Goal: Navigation & Orientation: Understand site structure

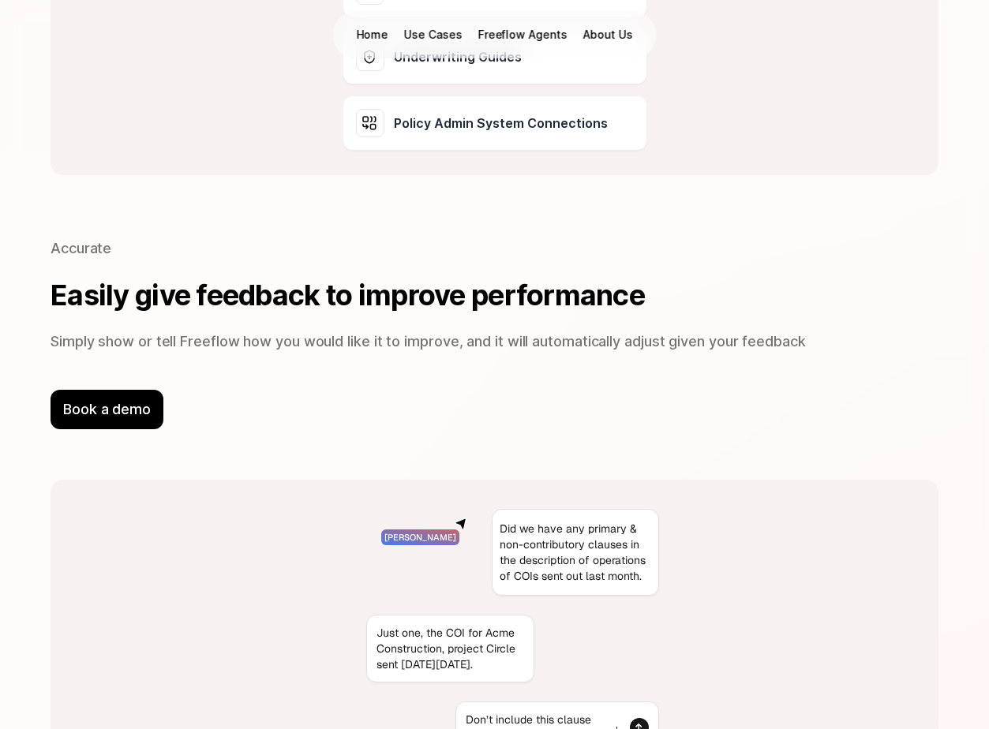
scroll to position [3895, 0]
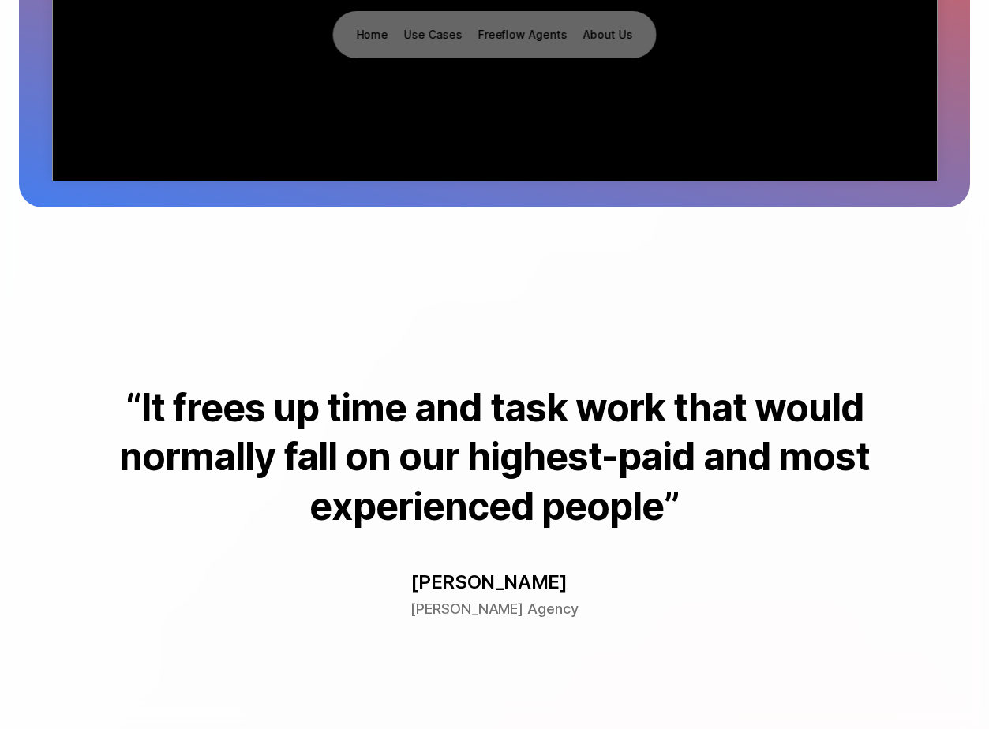
click at [441, 29] on p "Use Cases" at bounding box center [433, 35] width 58 height 16
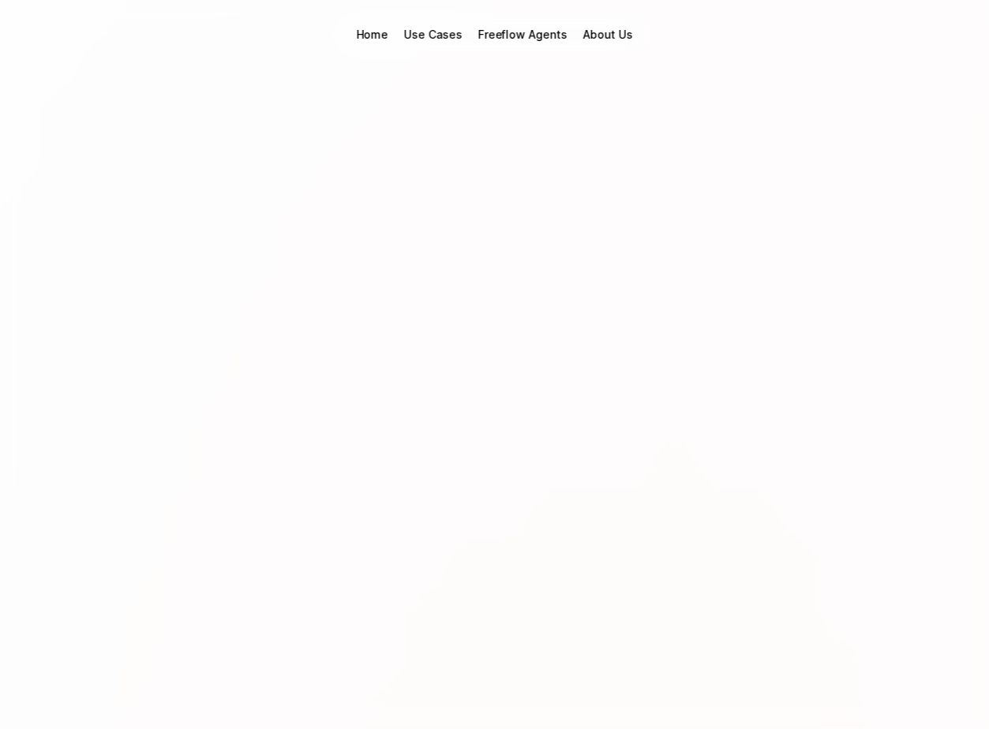
click at [532, 33] on p "Freeflow Agents" at bounding box center [521, 35] width 89 height 16
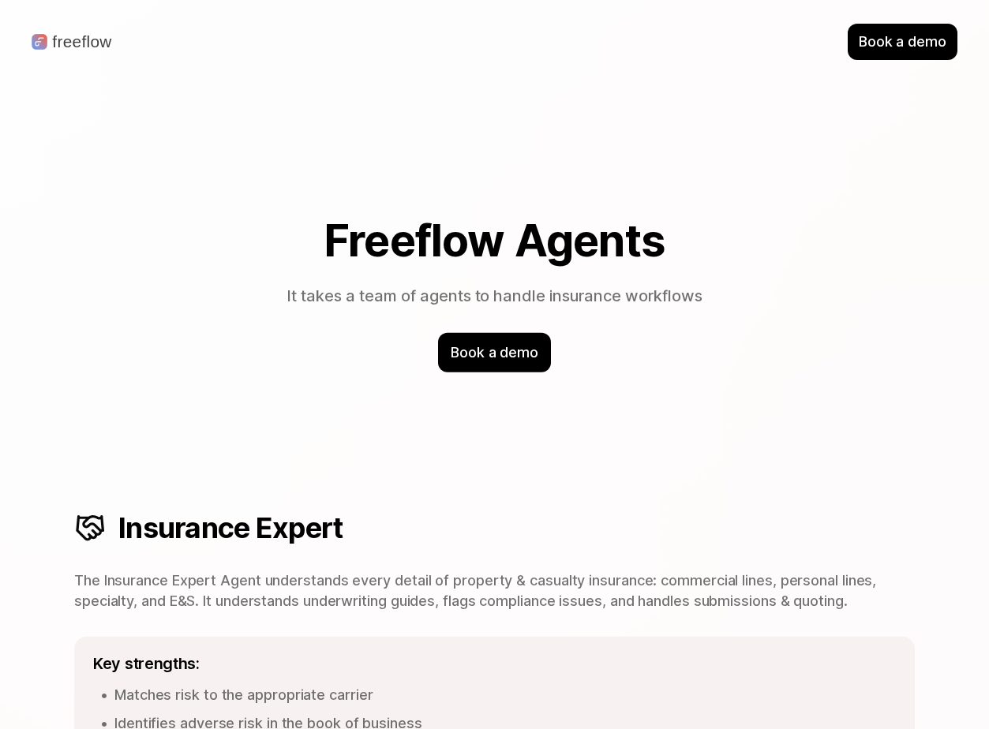
click at [542, 37] on p "Freeflow Agents" at bounding box center [521, 42] width 89 height 16
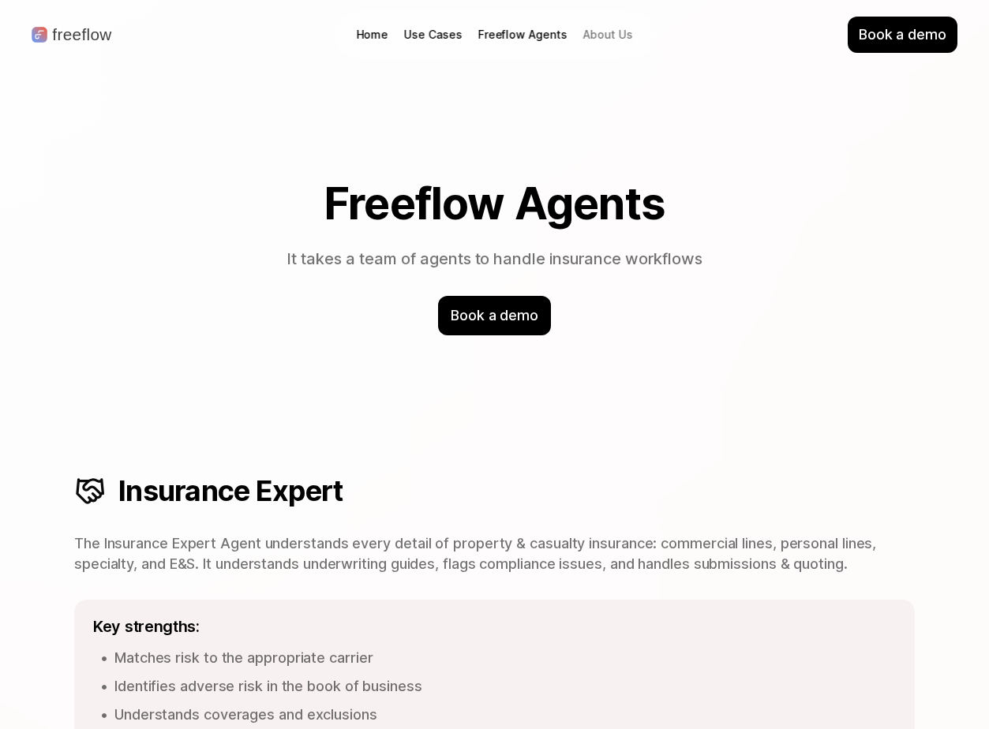
click at [592, 37] on p "About Us" at bounding box center [607, 35] width 50 height 16
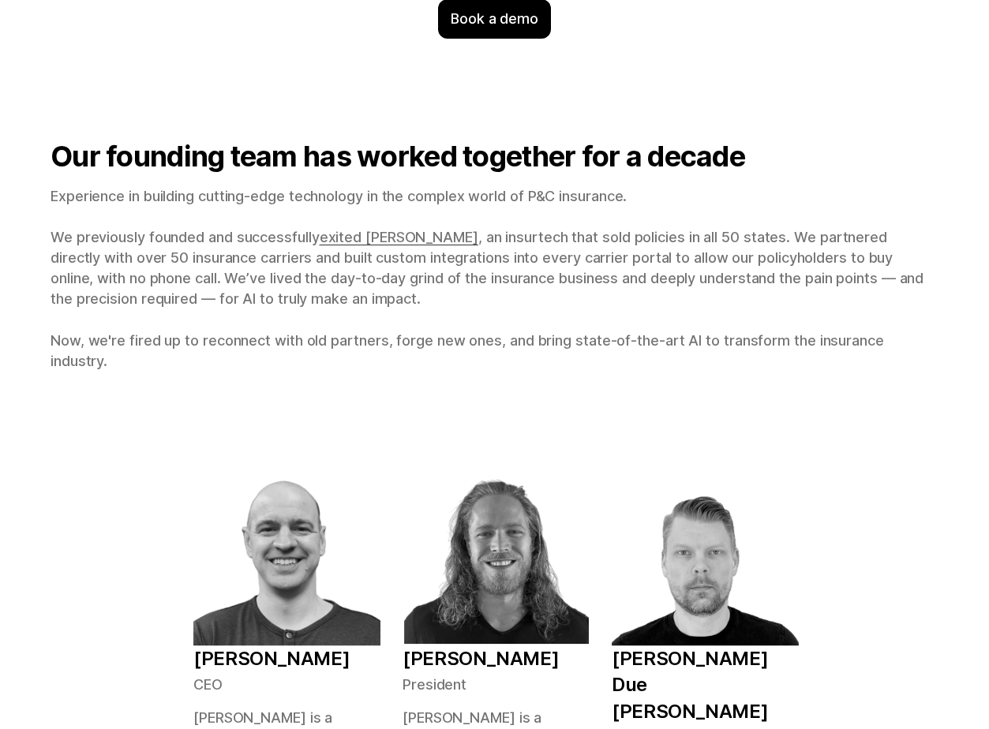
scroll to position [407, 0]
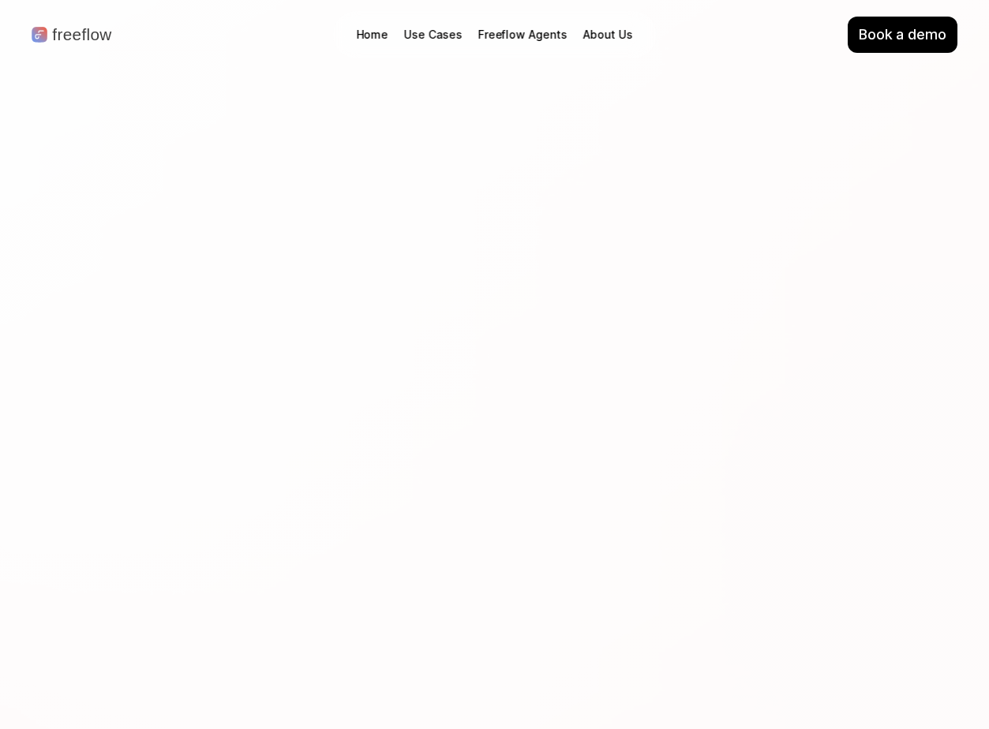
scroll to position [1252, 0]
